Goal: Transaction & Acquisition: Purchase product/service

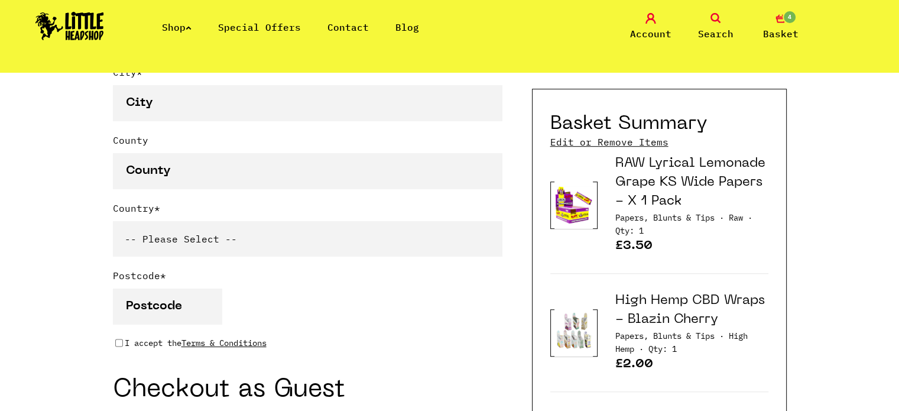
scroll to position [768, 0]
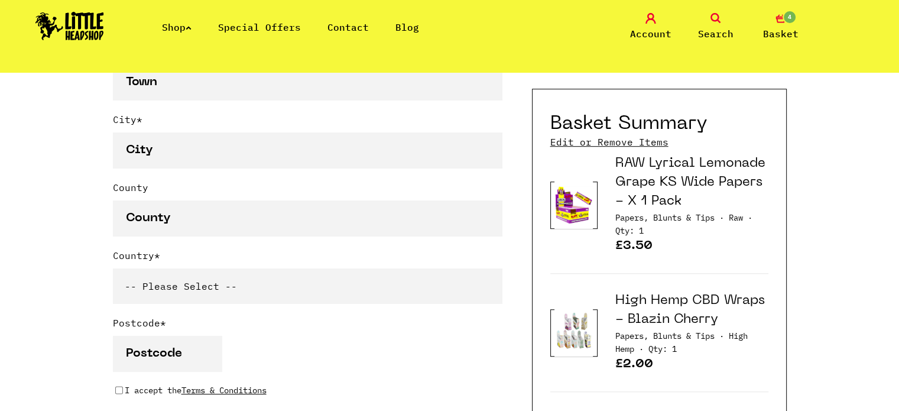
click at [619, 140] on link "Edit or Remove Items" at bounding box center [609, 141] width 118 height 13
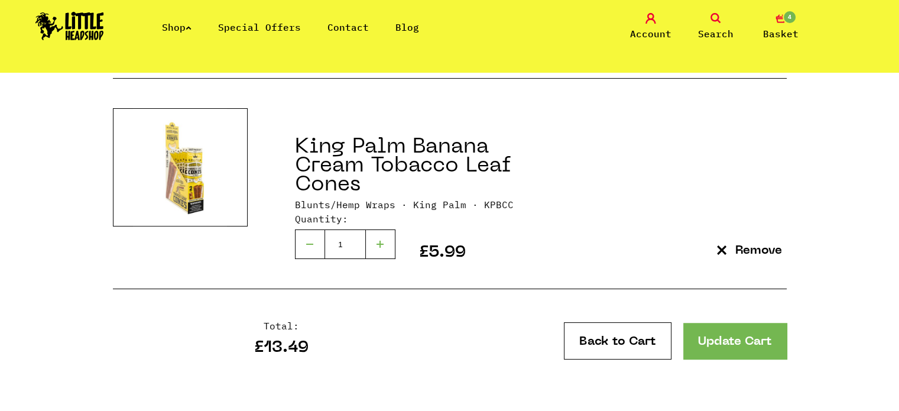
scroll to position [827, 0]
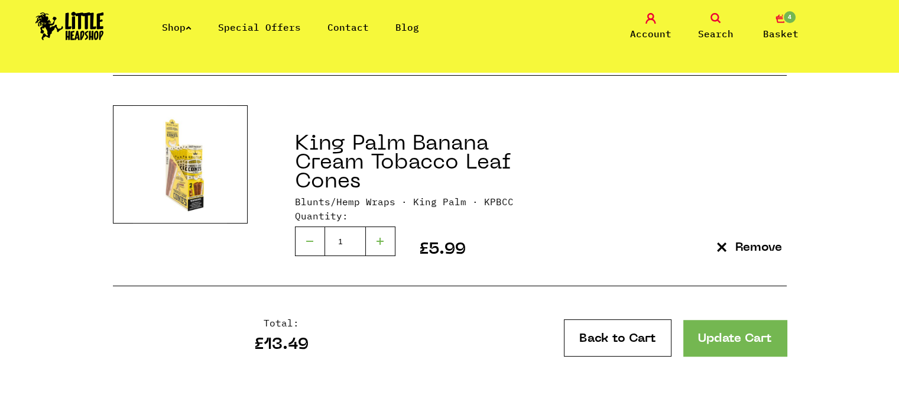
click at [733, 250] on button "Remove" at bounding box center [749, 248] width 74 height 16
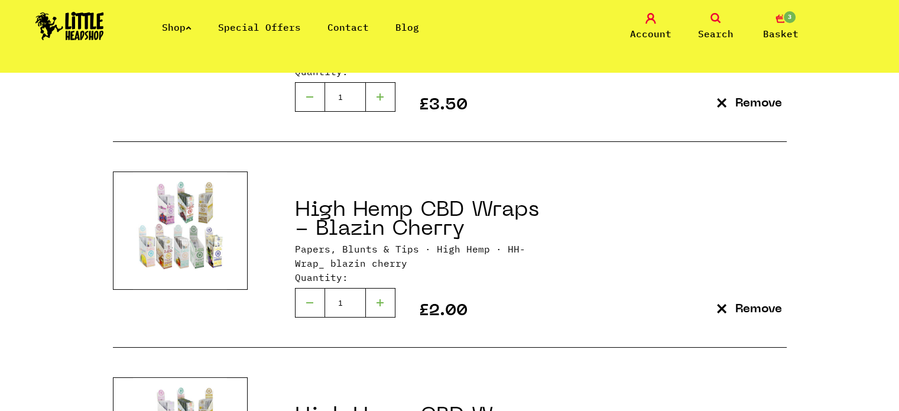
scroll to position [354, 0]
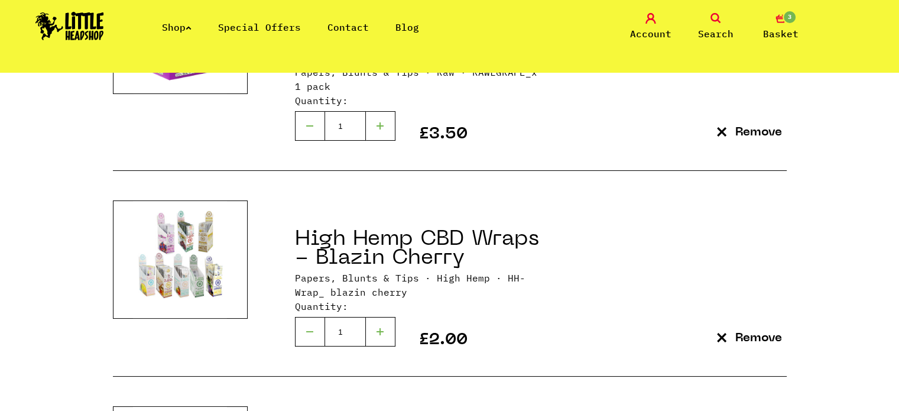
scroll to position [177, 0]
